Goal: Information Seeking & Learning: Learn about a topic

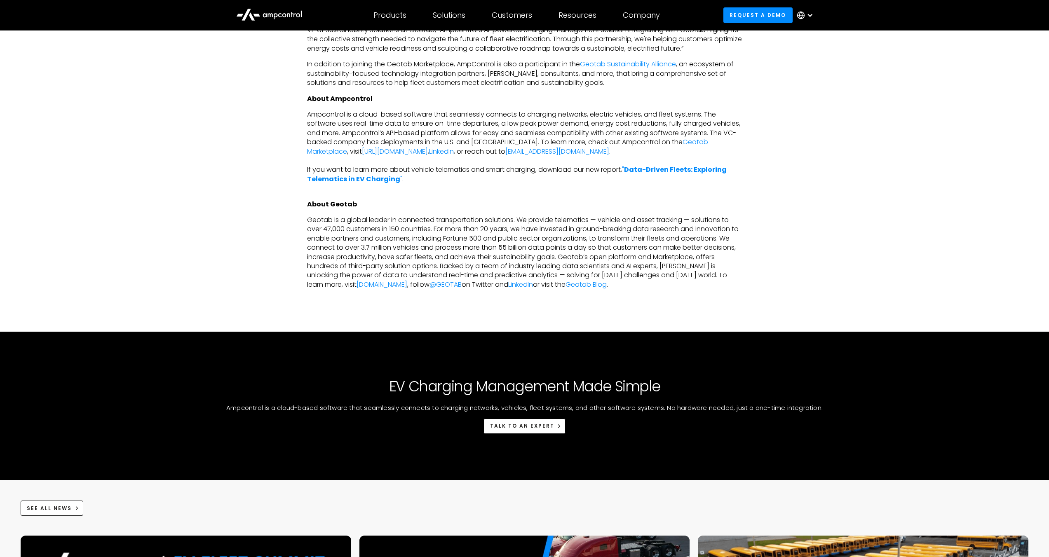
scroll to position [605, 0]
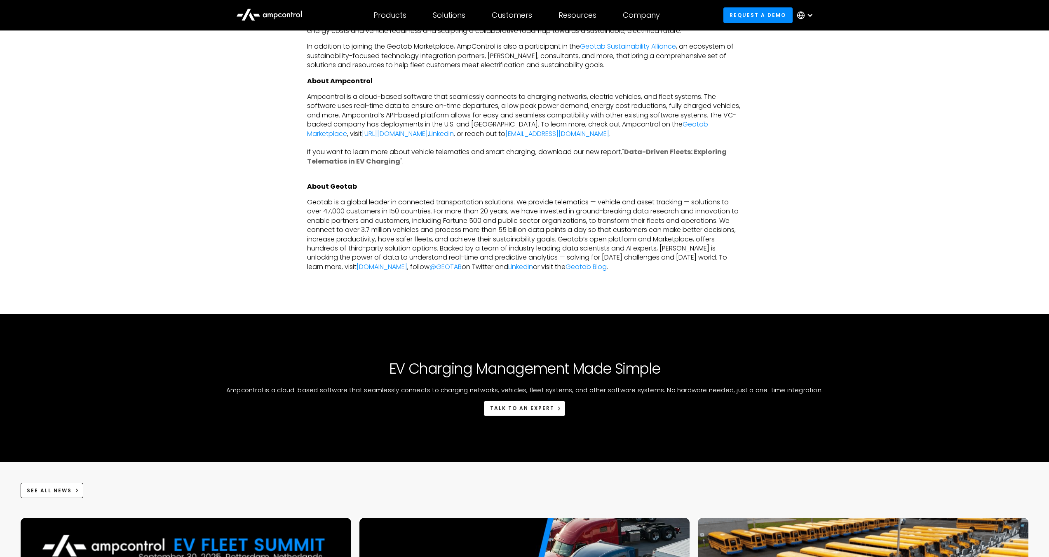
click at [690, 149] on strong "Data-Driven Fleets: Exploring Telematics in EV Charging" at bounding box center [516, 156] width 419 height 19
